Goal: Transaction & Acquisition: Purchase product/service

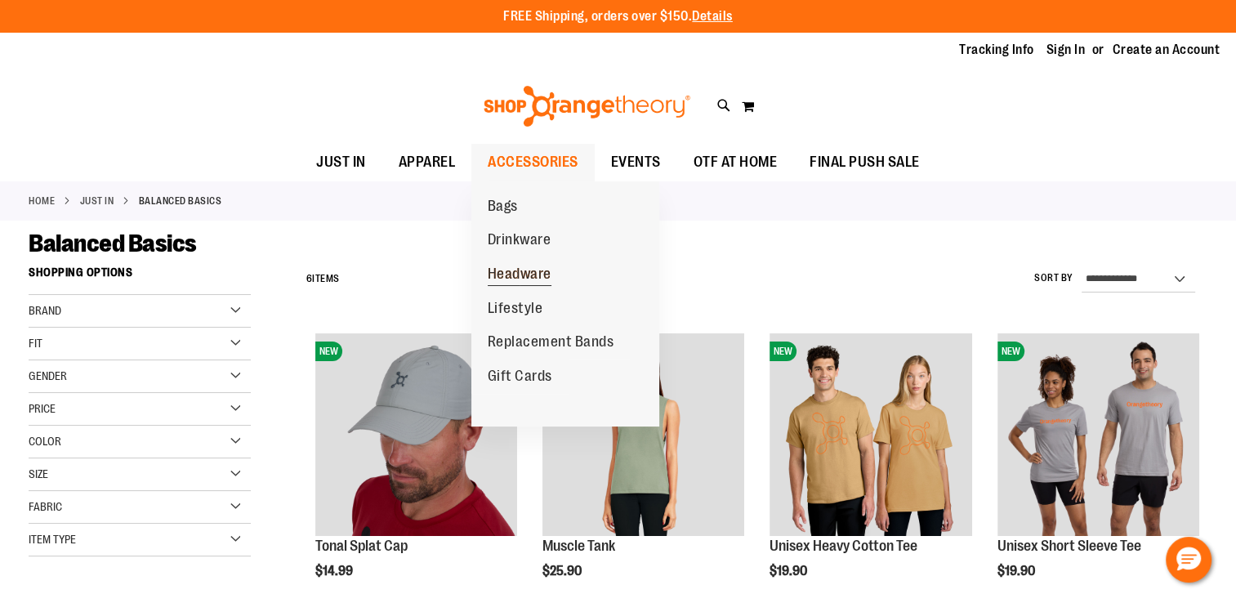
click at [509, 276] on span "Headware" at bounding box center [520, 275] width 64 height 20
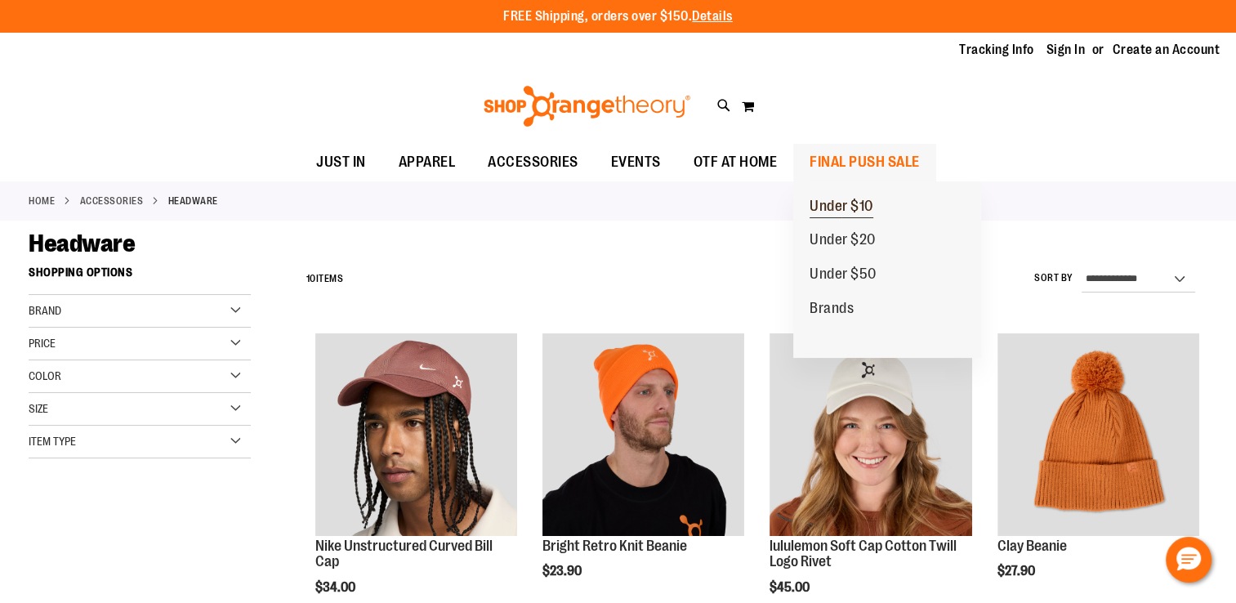
click at [836, 207] on span "Under $10" at bounding box center [841, 208] width 64 height 20
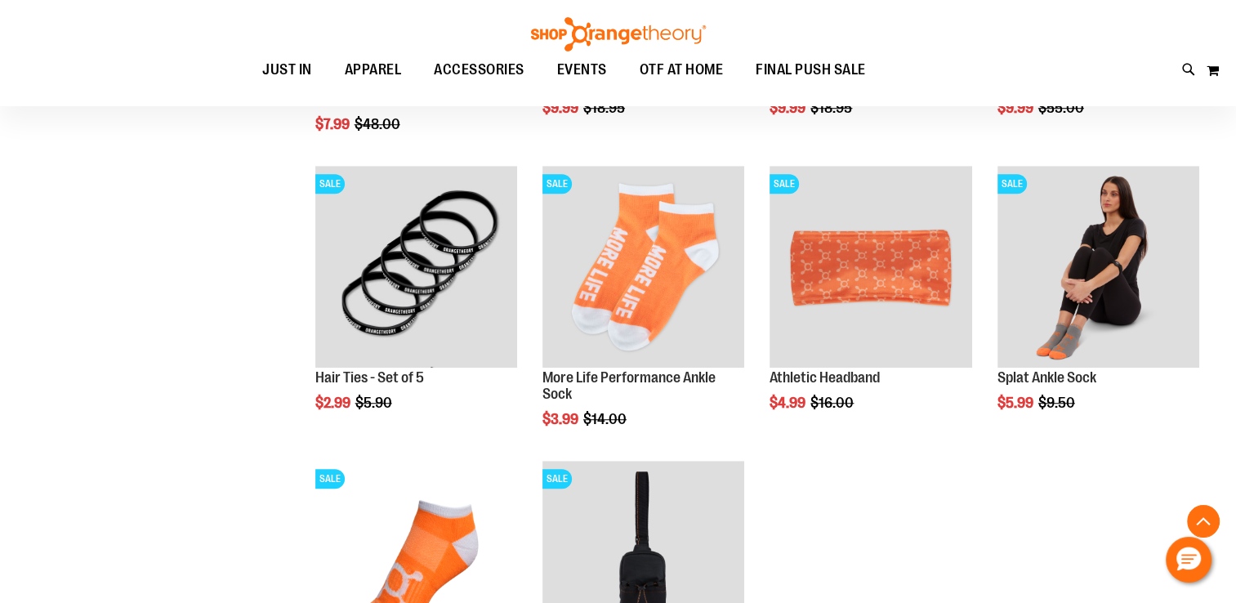
scroll to position [405, 0]
